Goal: Information Seeking & Learning: Learn about a topic

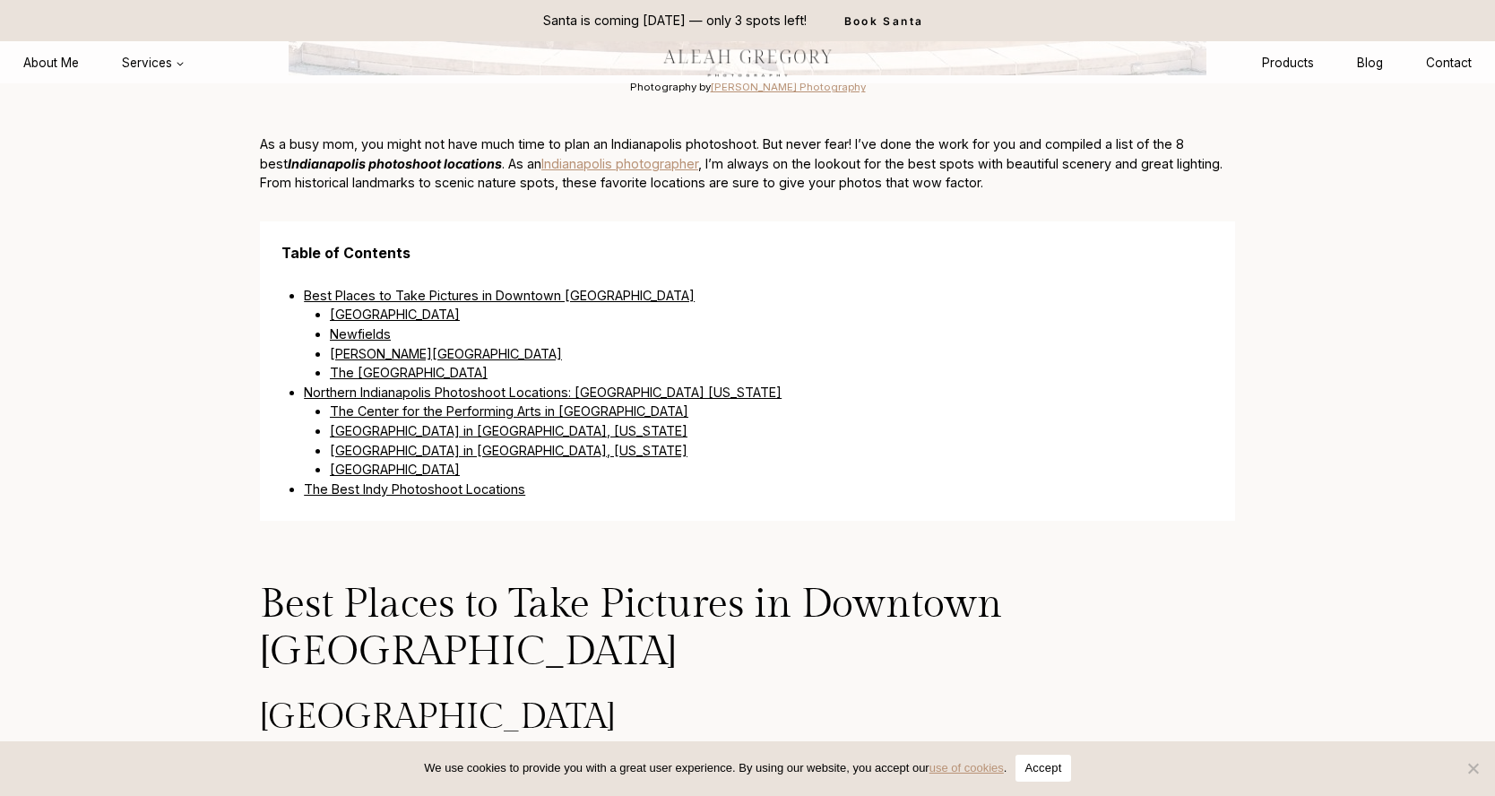
scroll to position [1075, 0]
click at [408, 445] on link "[GEOGRAPHIC_DATA] in [GEOGRAPHIC_DATA], [US_STATE]" at bounding box center [509, 452] width 358 height 15
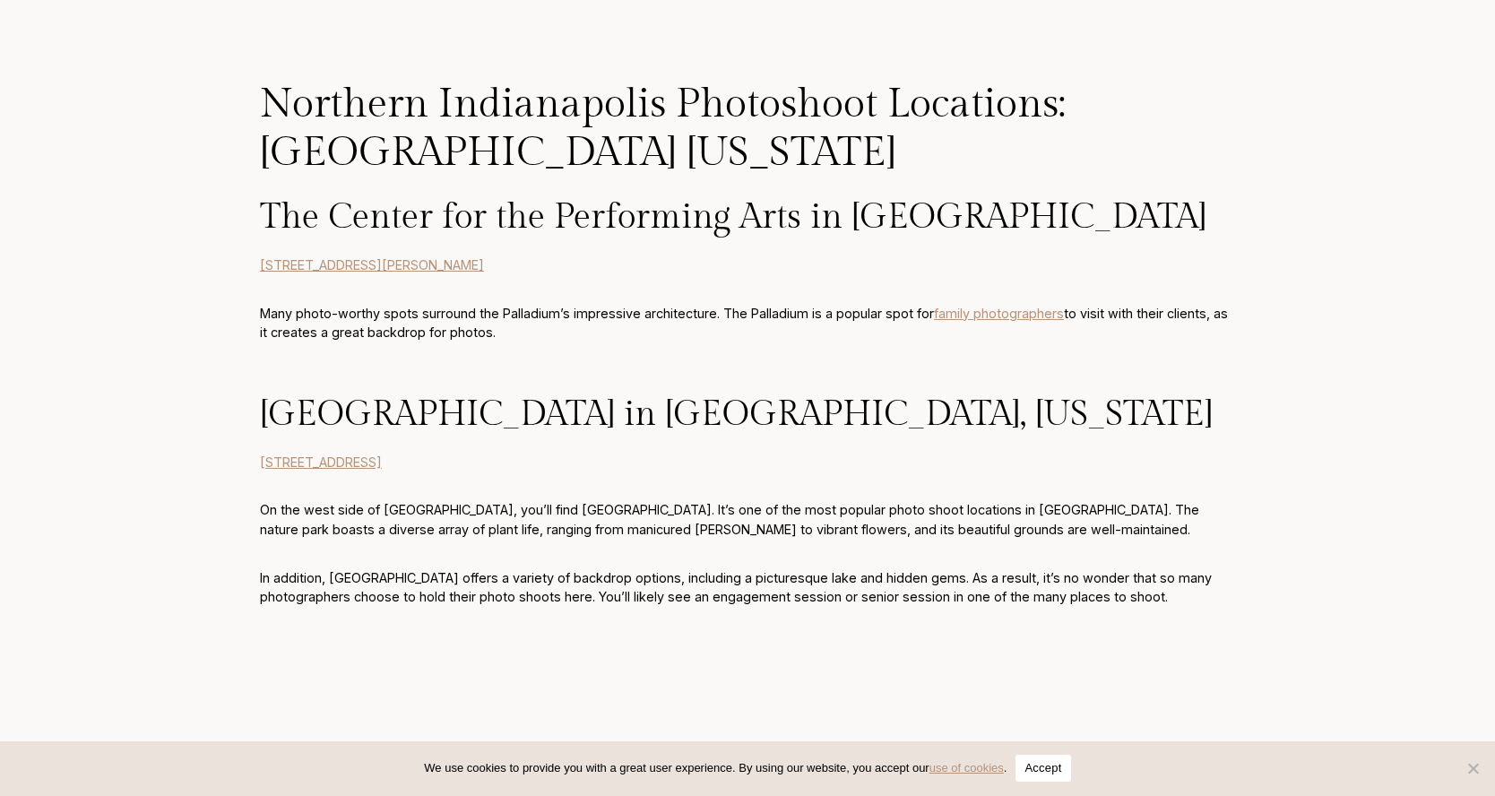
scroll to position [3251, 0]
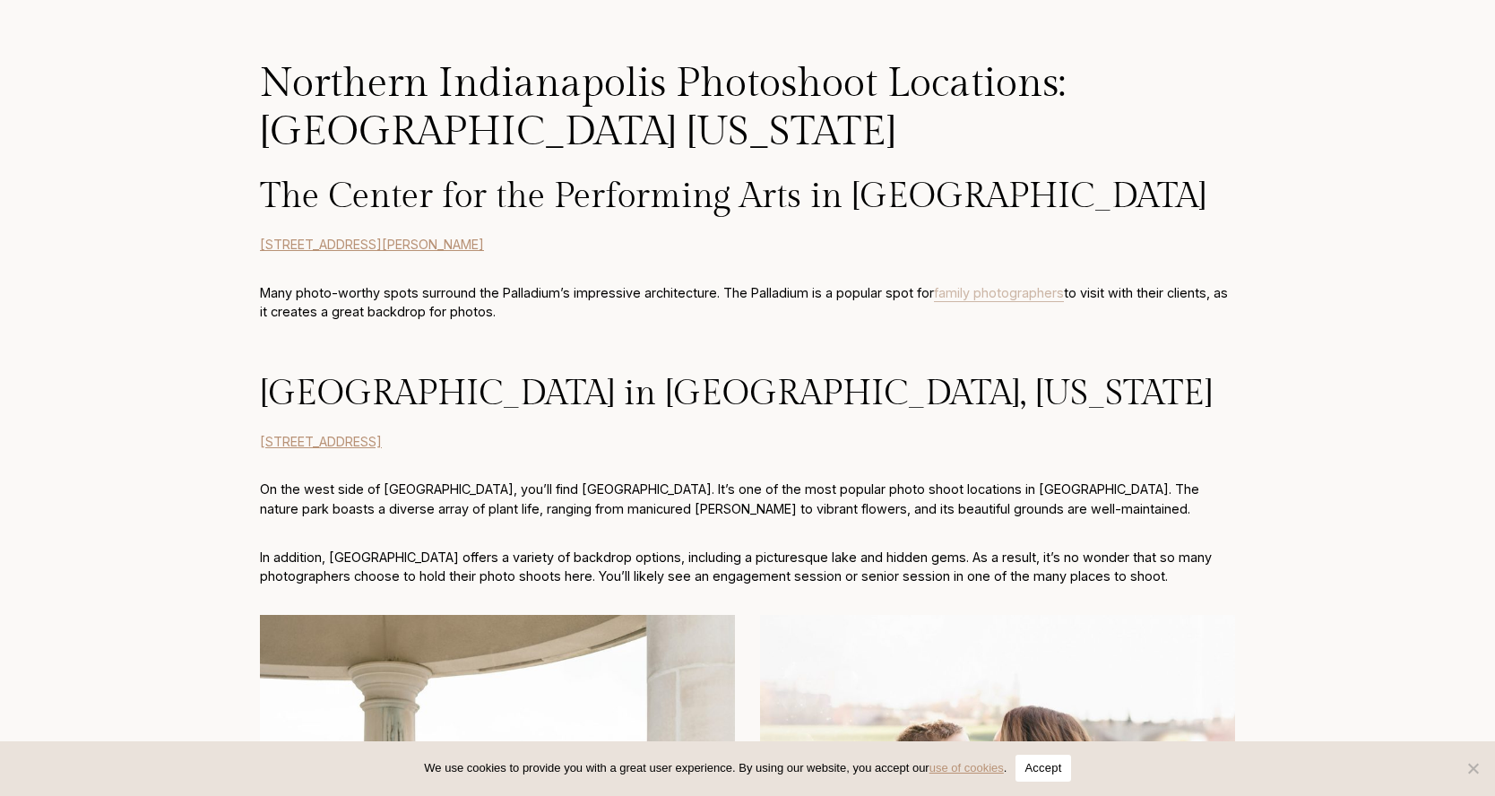
click at [983, 285] on link "family photographers" at bounding box center [999, 292] width 130 height 15
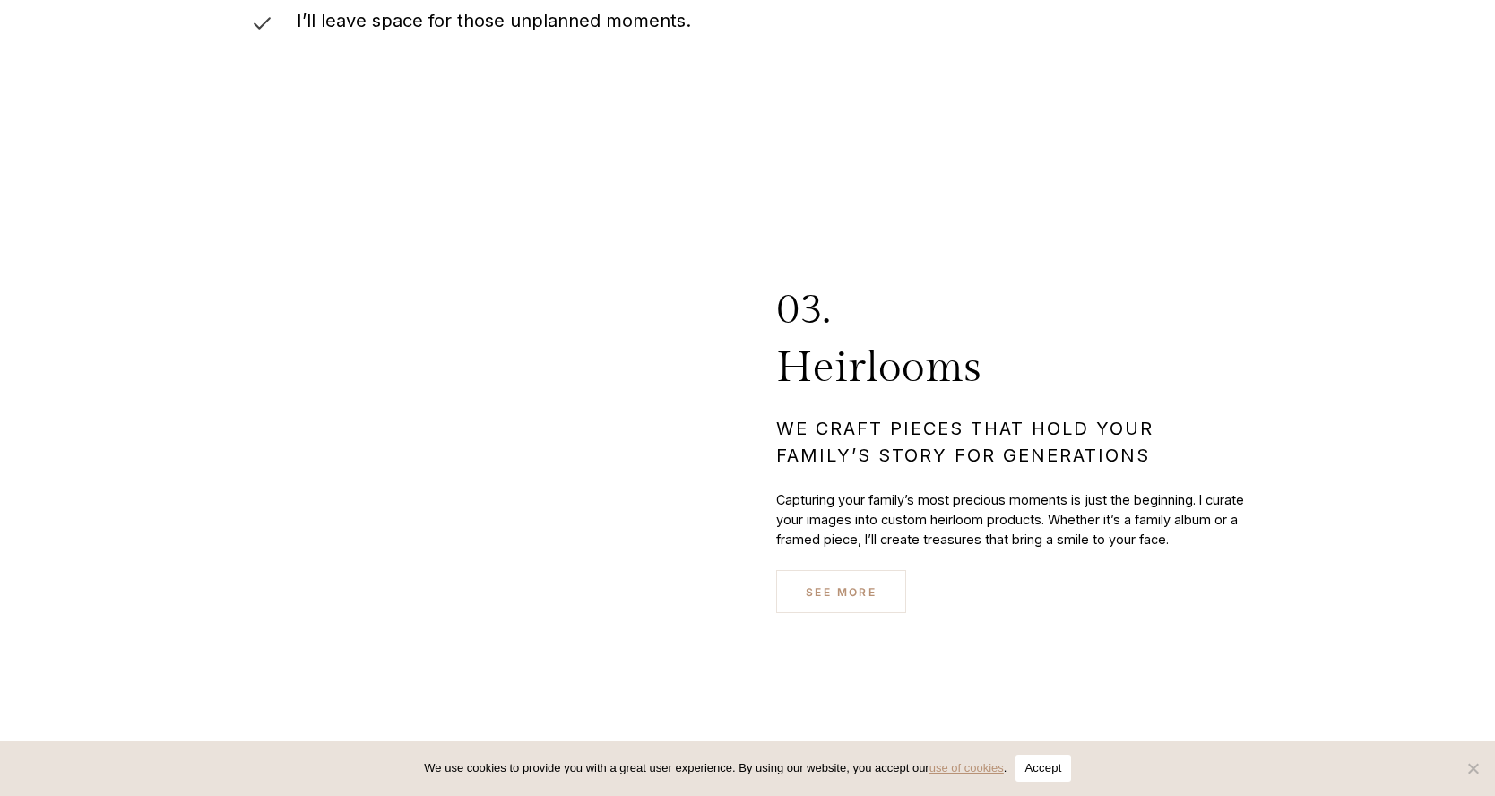
scroll to position [6466, 0]
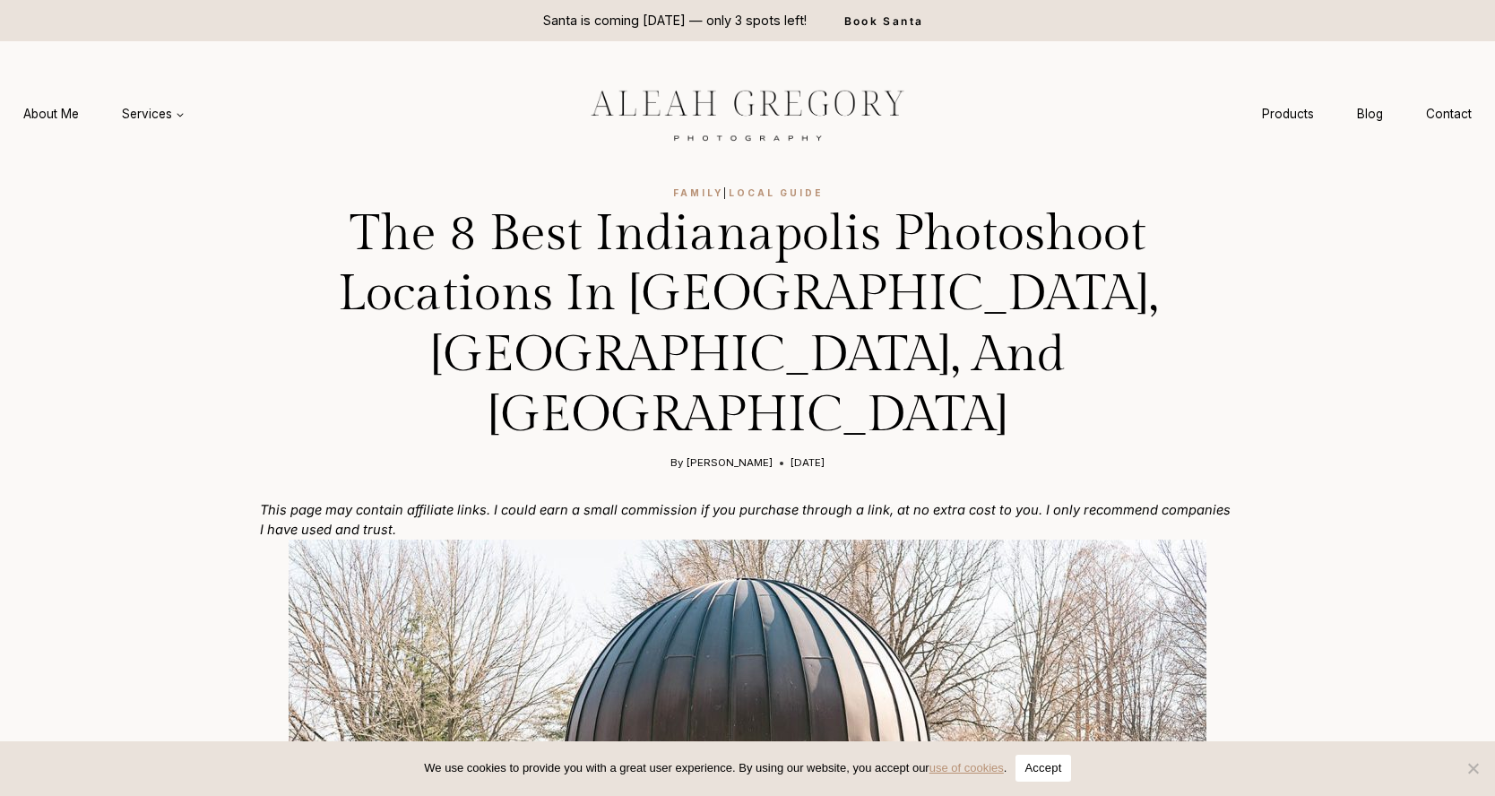
scroll to position [1075, 0]
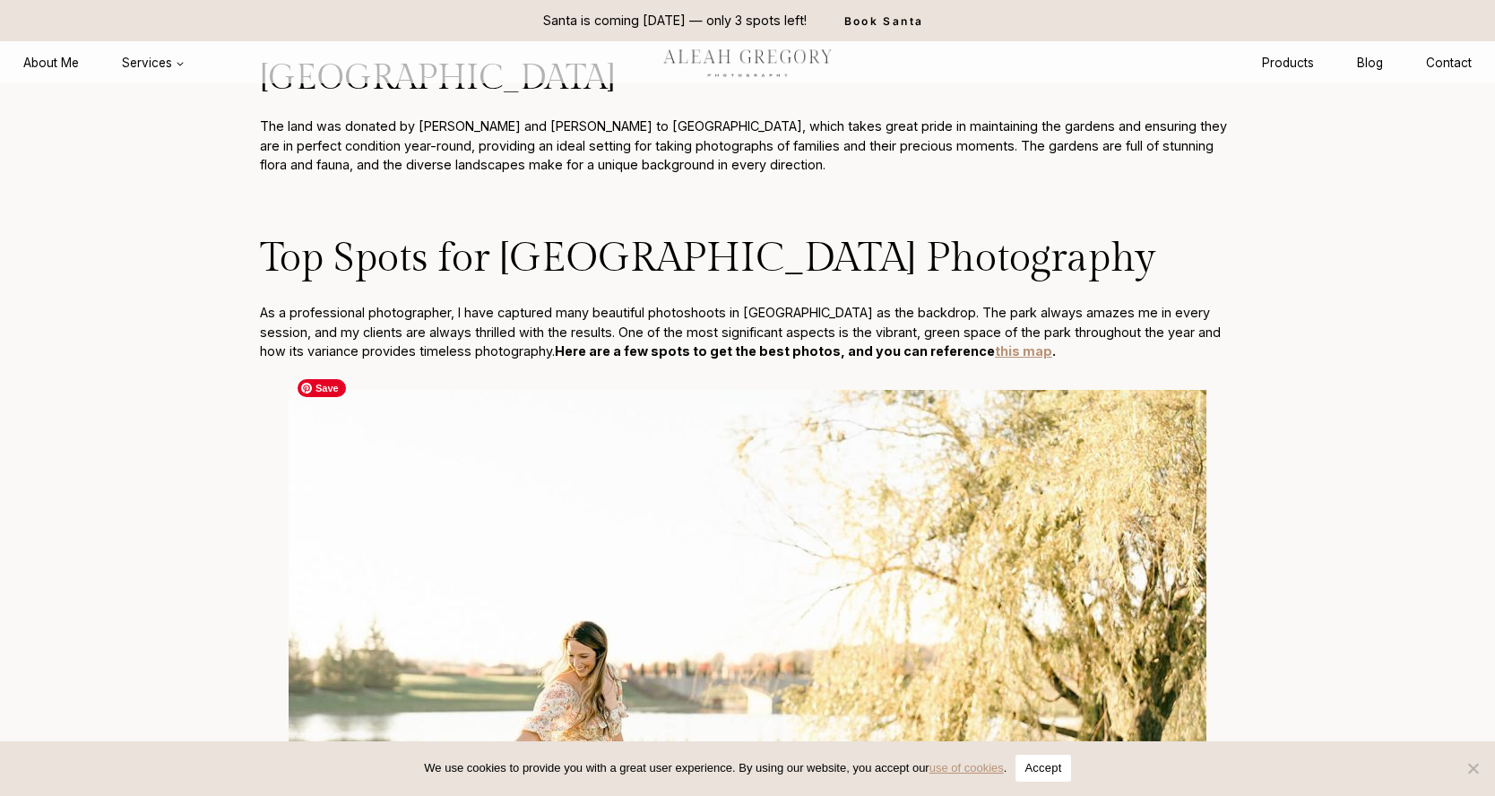
scroll to position [2994, 0]
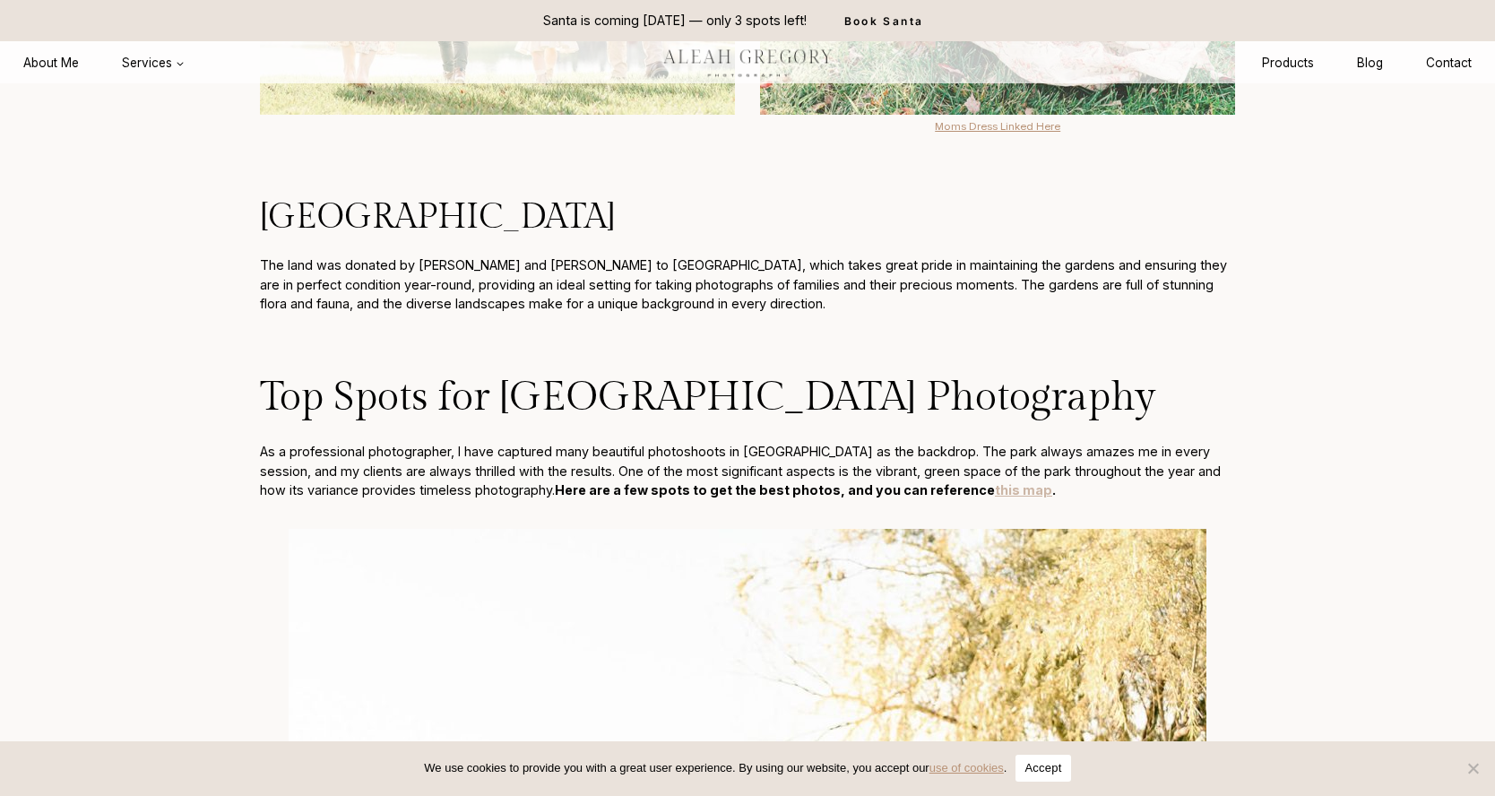
click at [995, 482] on link "this map" at bounding box center [1023, 489] width 57 height 15
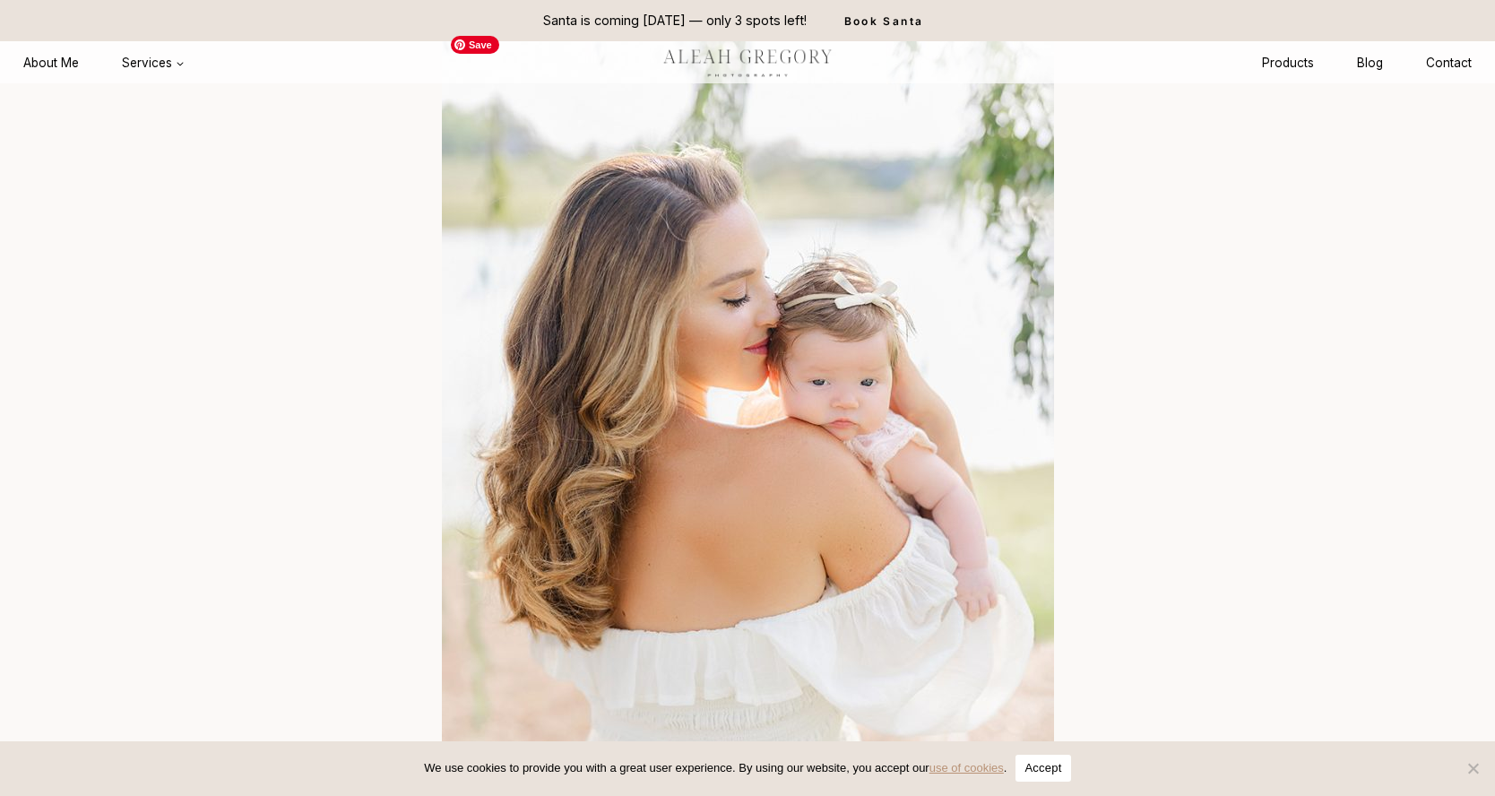
scroll to position [390, 0]
